Goal: Transaction & Acquisition: Purchase product/service

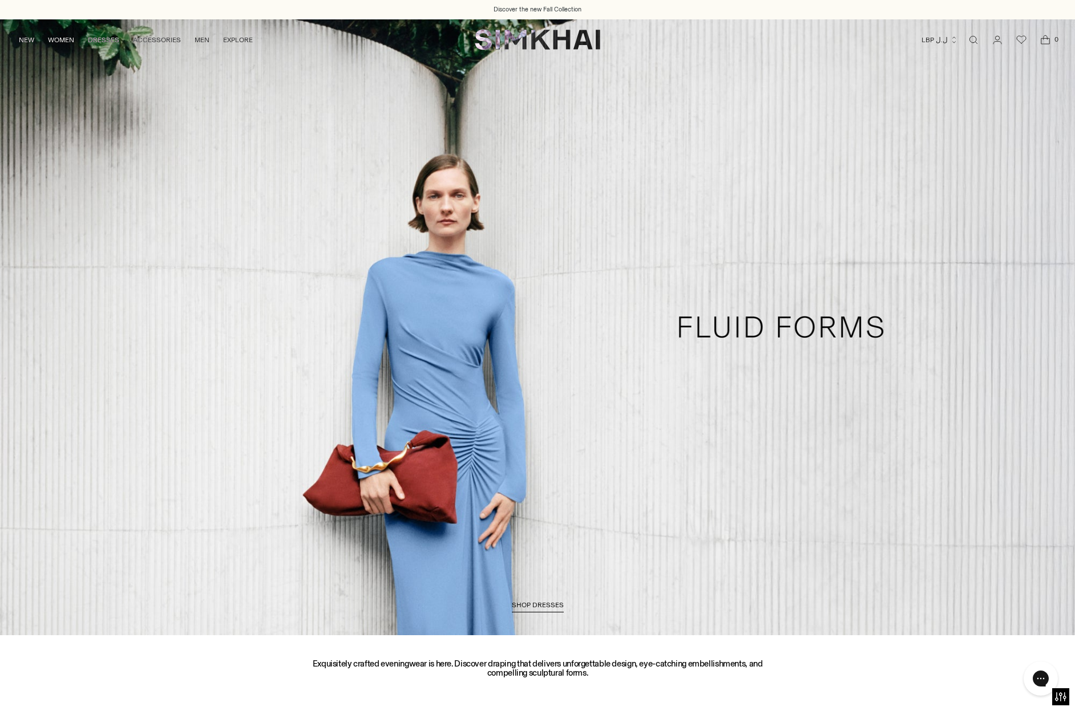
click at [976, 37] on link "Open search modal" at bounding box center [973, 40] width 23 height 23
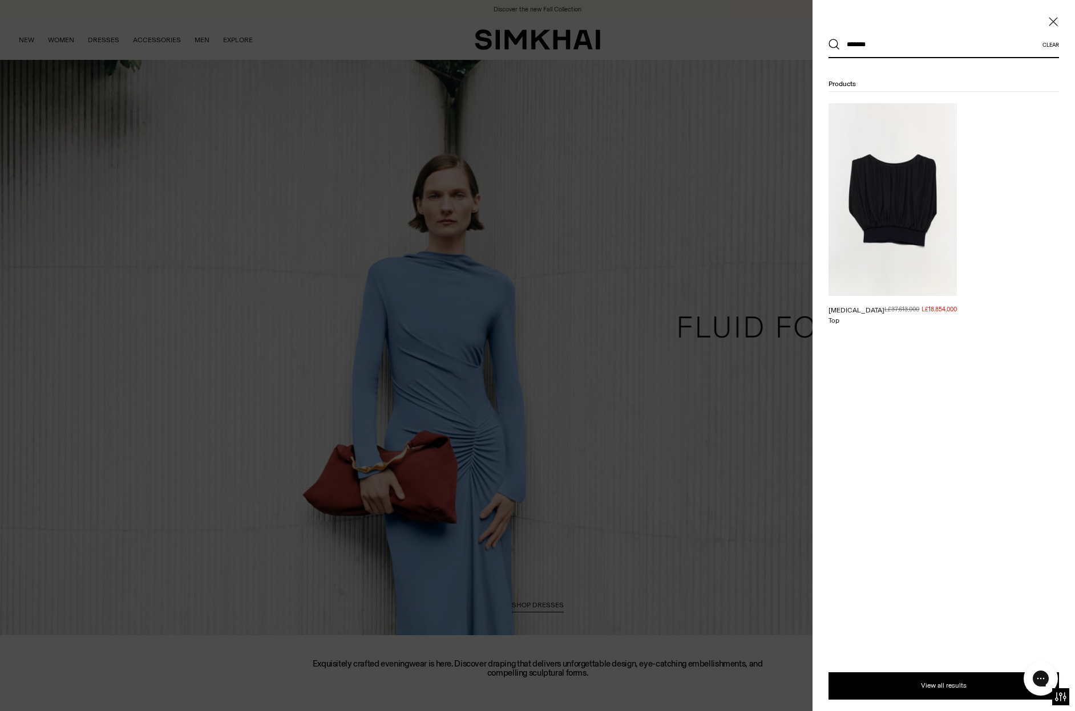
type input "*******"
click at [878, 168] on img at bounding box center [892, 199] width 128 height 193
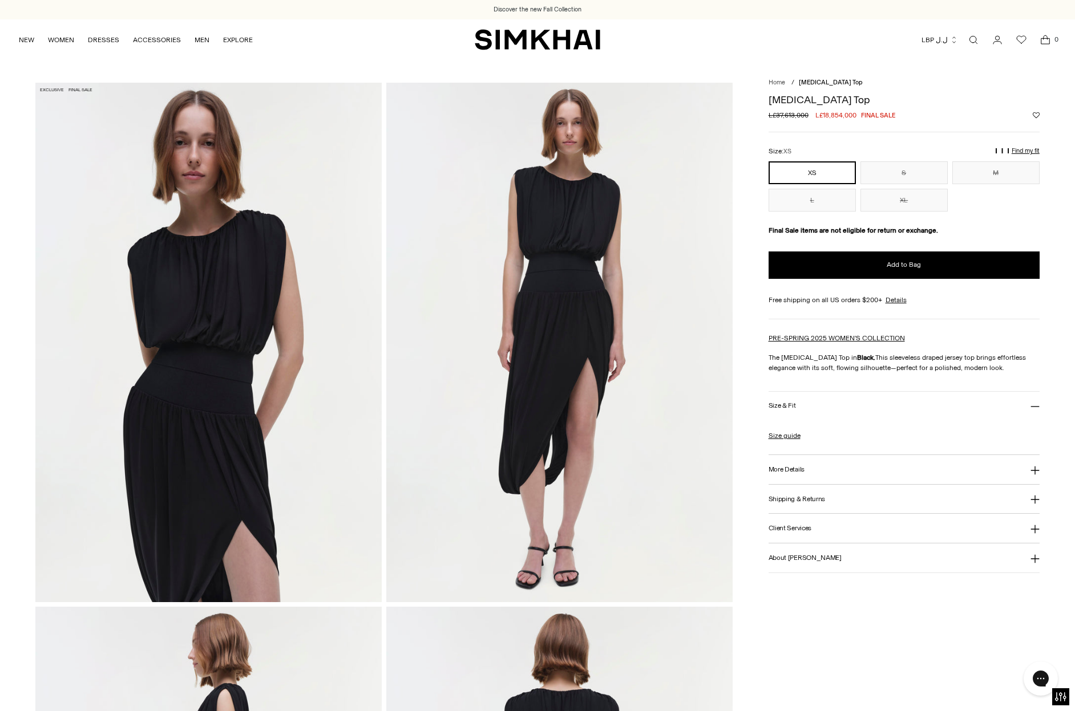
click at [972, 38] on link "Open search modal" at bounding box center [973, 40] width 23 height 23
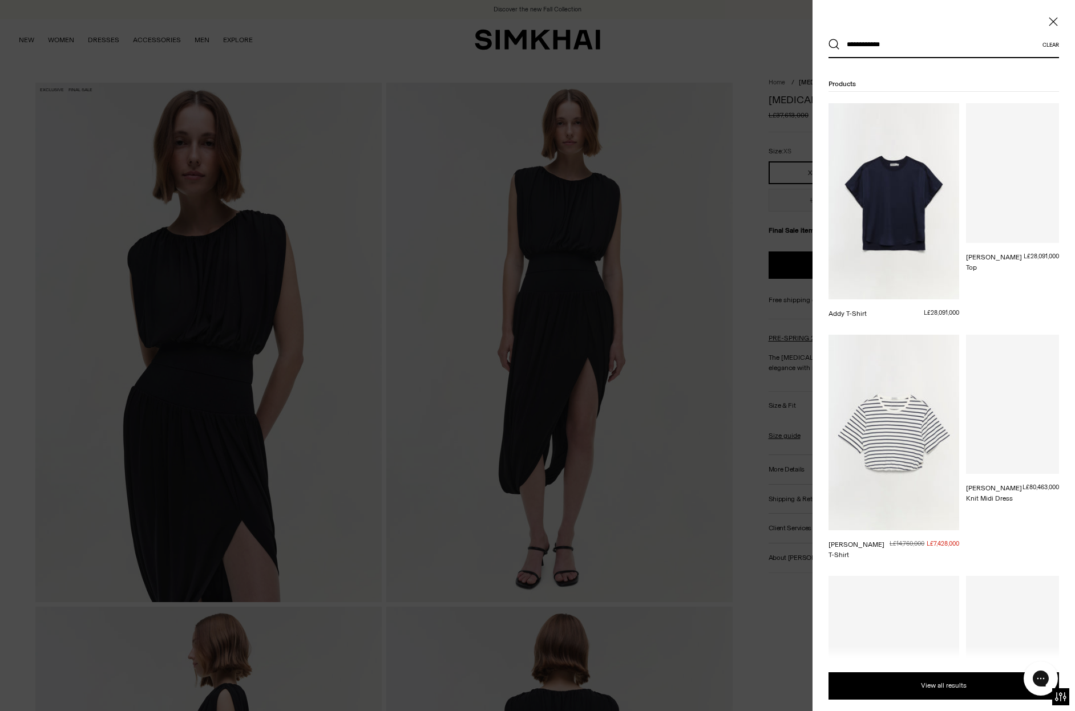
type input "**********"
click at [828, 39] on button "Search" at bounding box center [833, 44] width 11 height 11
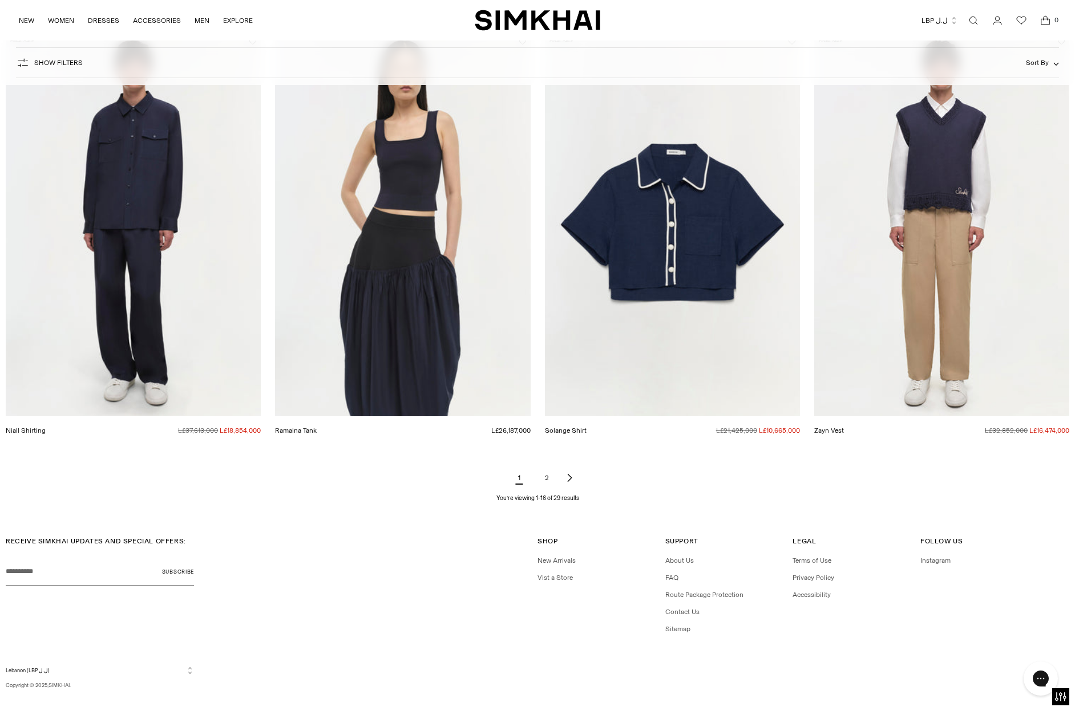
scroll to position [1531, 0]
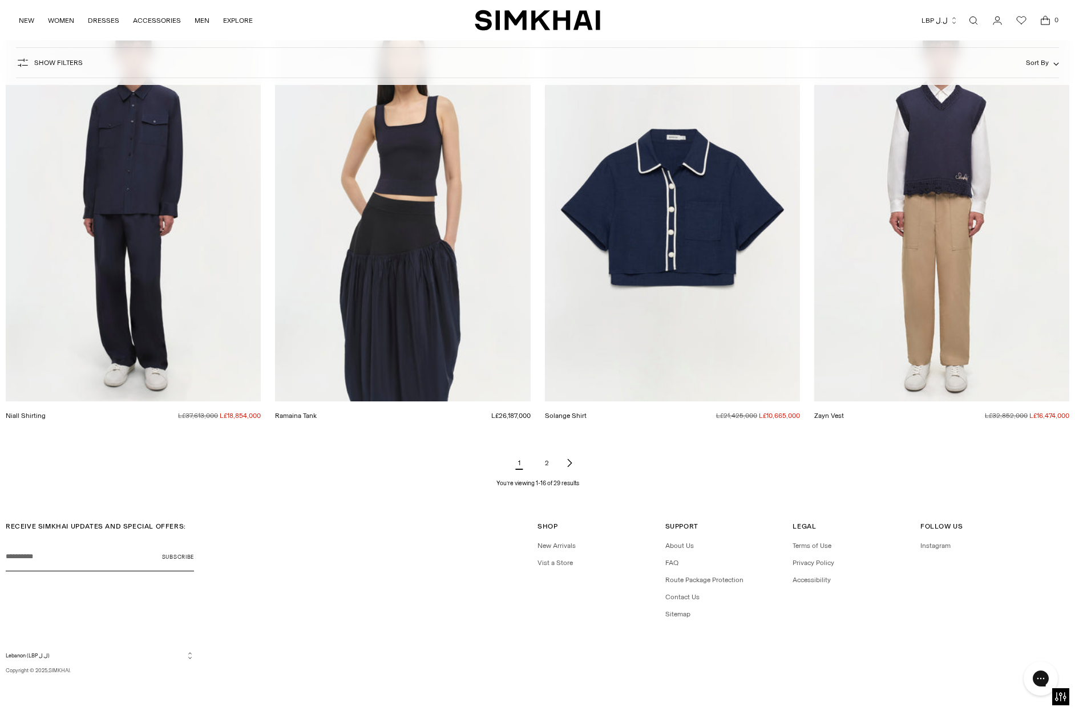
click at [546, 465] on link "2" at bounding box center [546, 463] width 23 height 23
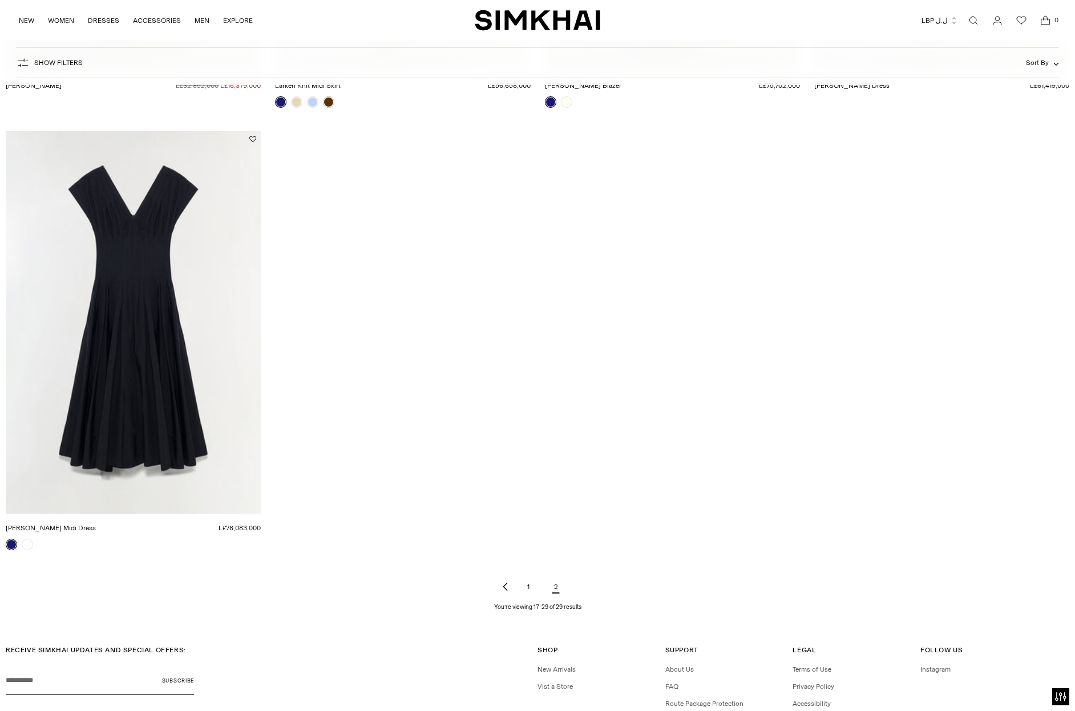
scroll to position [1435, 0]
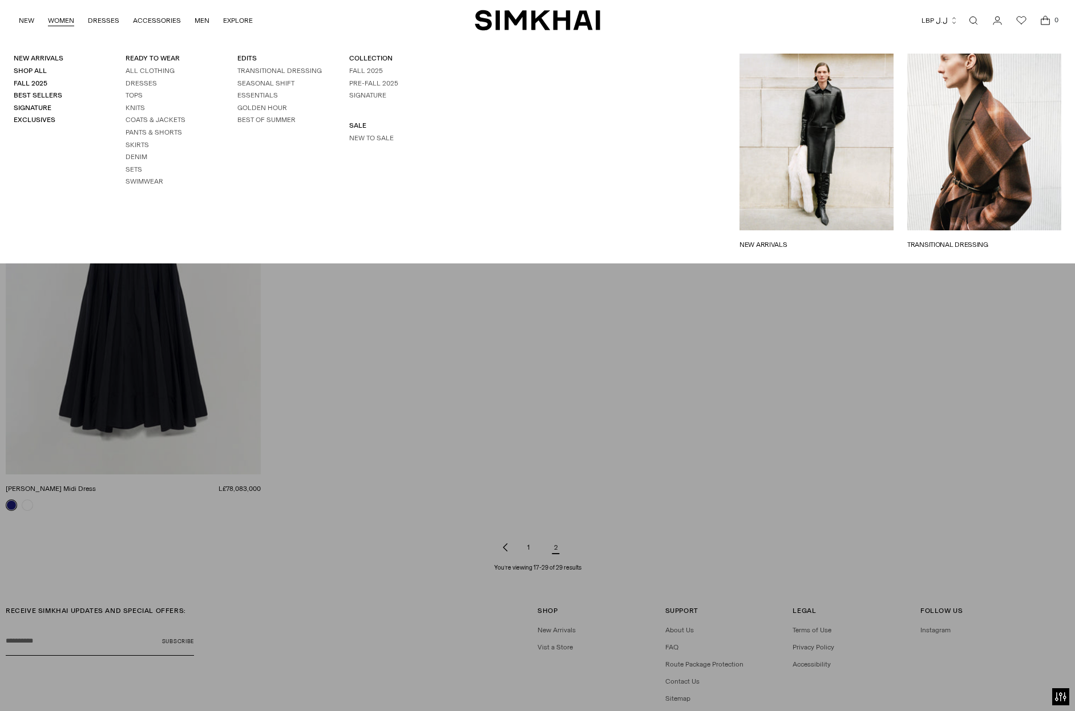
click at [64, 19] on link "WOMEN" at bounding box center [61, 20] width 26 height 25
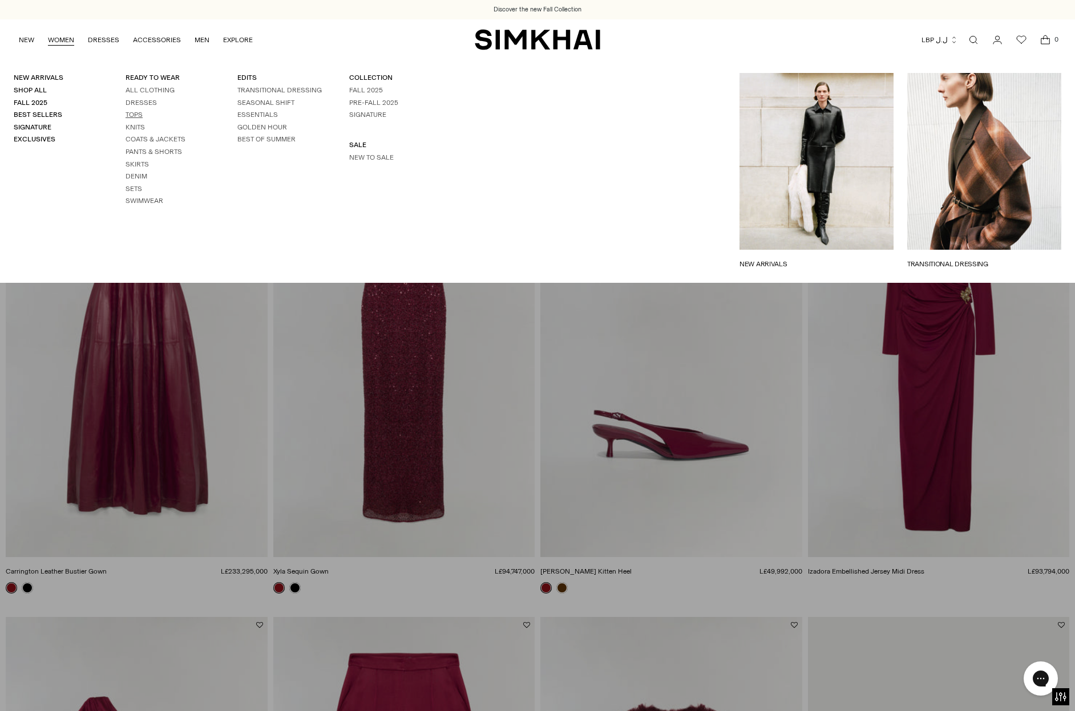
click at [129, 113] on link "Tops" at bounding box center [133, 115] width 17 height 8
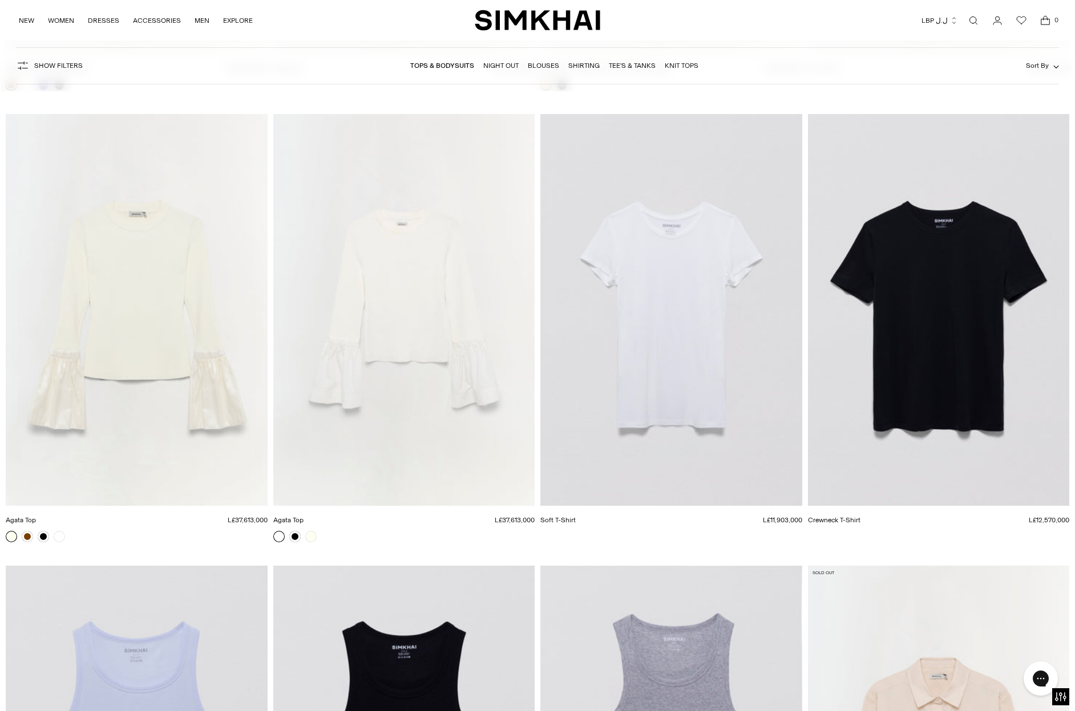
scroll to position [13180, 0]
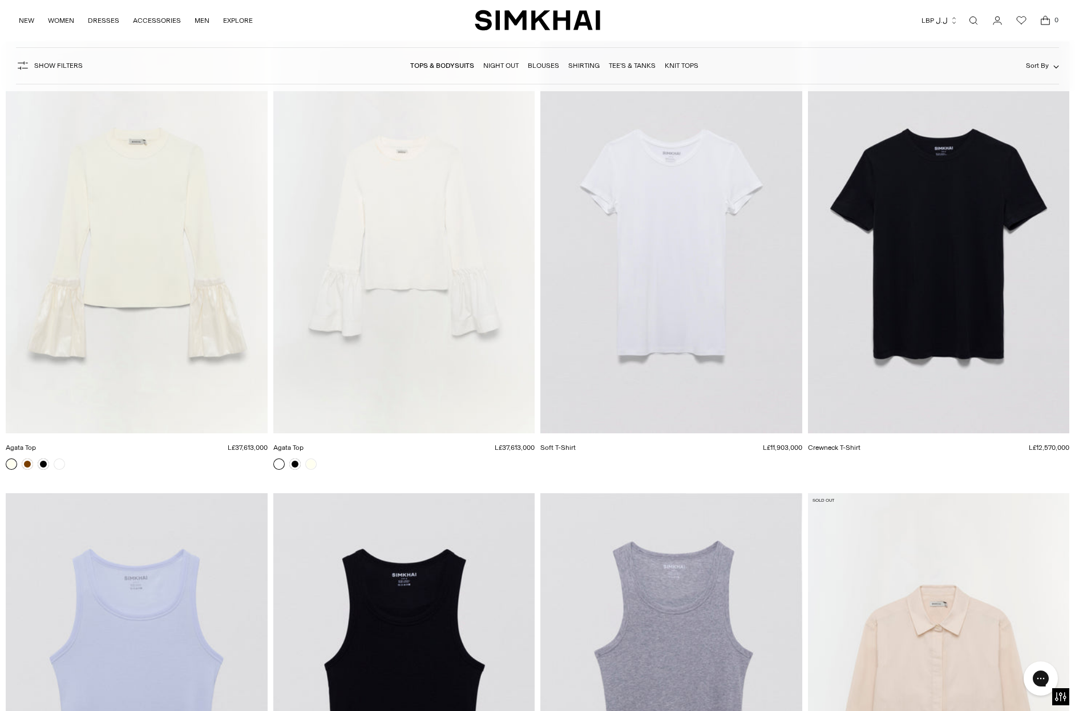
click at [0, 0] on img "Agata Top" at bounding box center [0, 0] width 0 height 0
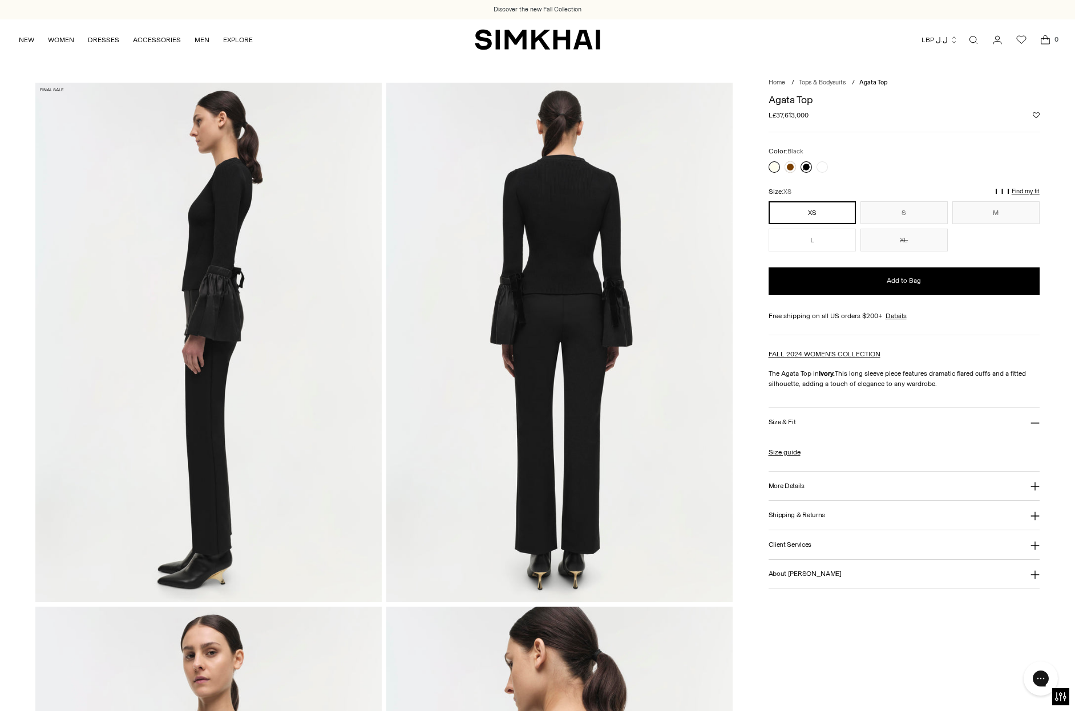
click at [806, 165] on link at bounding box center [805, 166] width 11 height 11
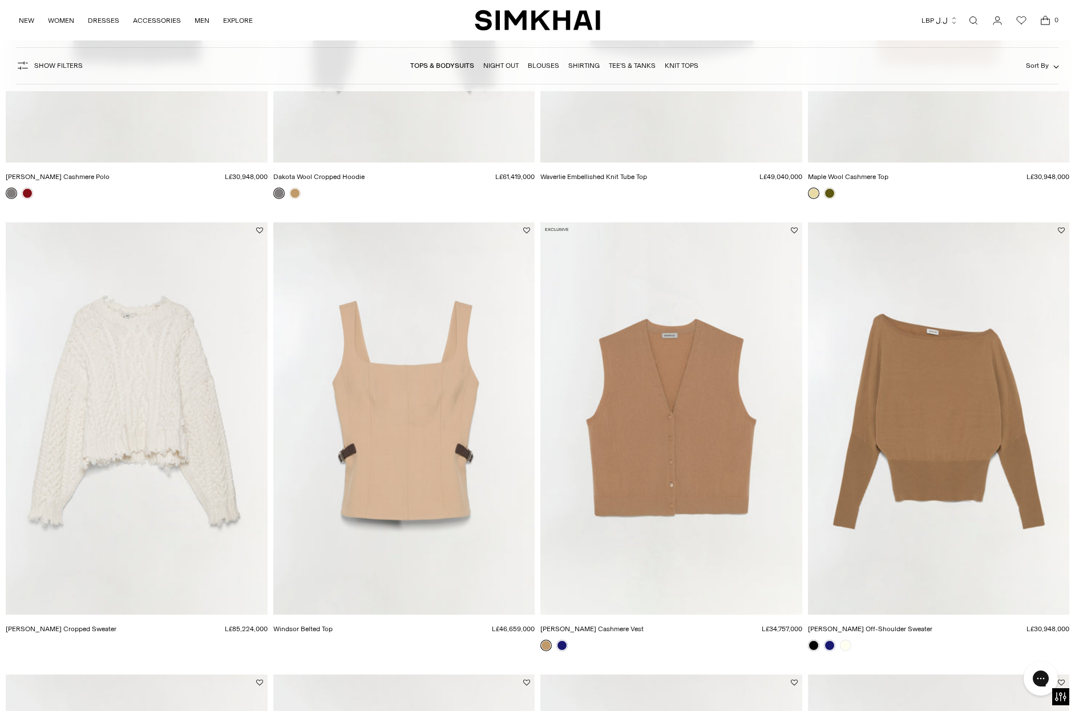
scroll to position [1298, 0]
click at [976, 19] on link "Open search modal" at bounding box center [973, 20] width 23 height 23
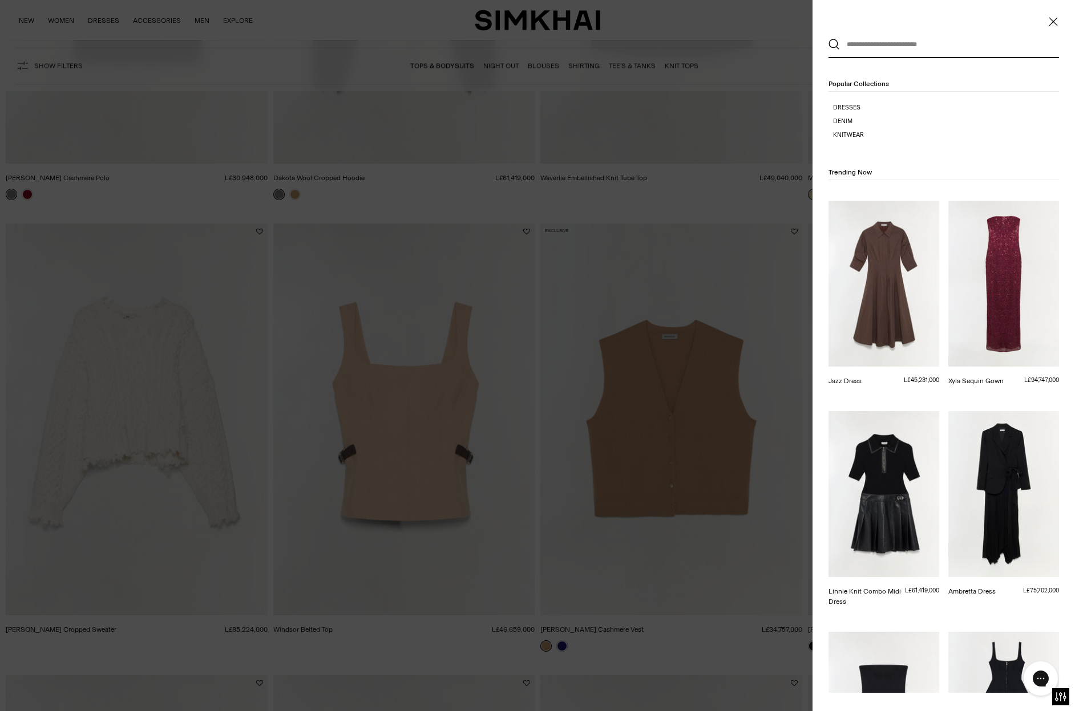
scroll to position [0, 0]
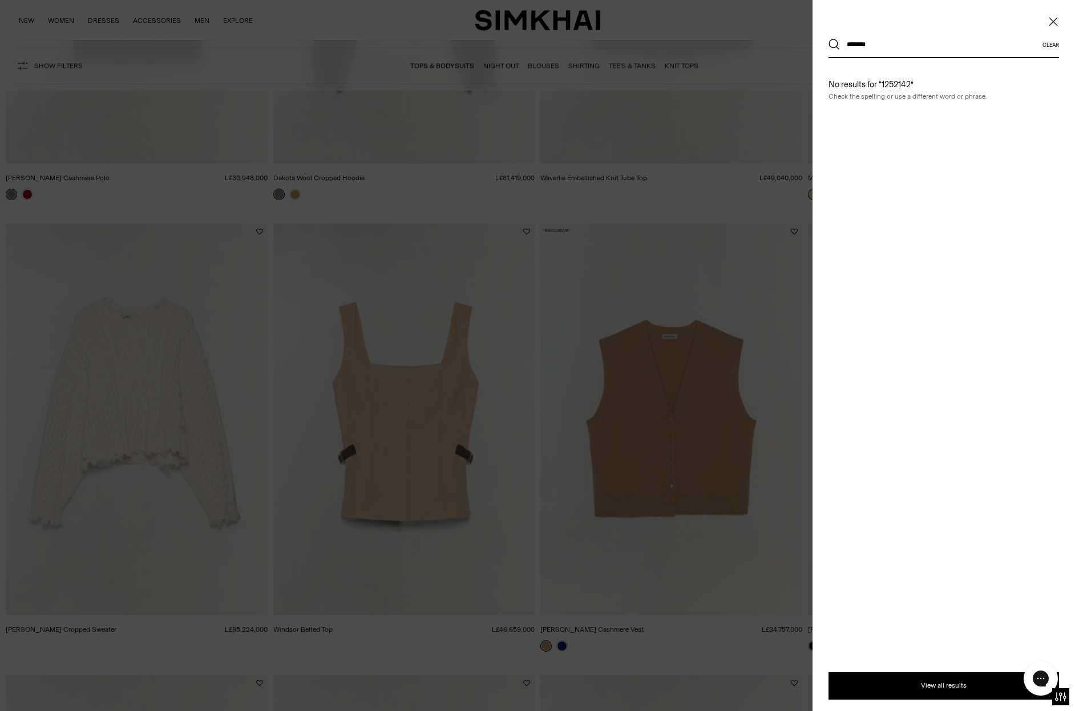
type input "*******"
click at [828, 39] on button "Search" at bounding box center [833, 44] width 11 height 11
